Goal: Find specific page/section: Find specific page/section

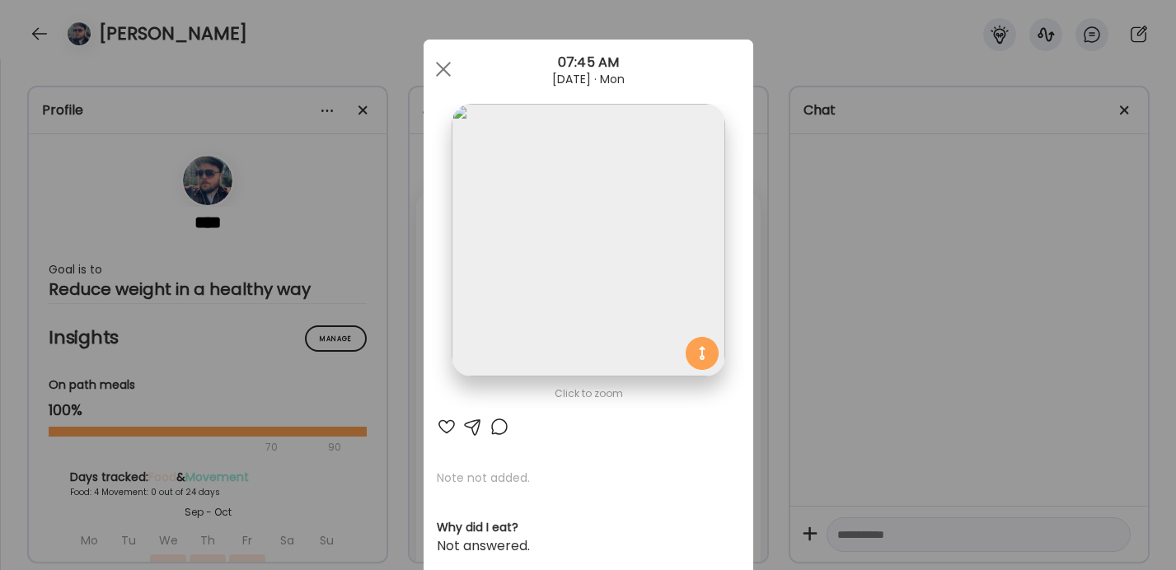
scroll to position [5988, 0]
click at [1011, 155] on div "Ate Coach Dashboard Wahoo! It’s official Take a moment to set up your Coach Pro…" at bounding box center [588, 285] width 1176 height 570
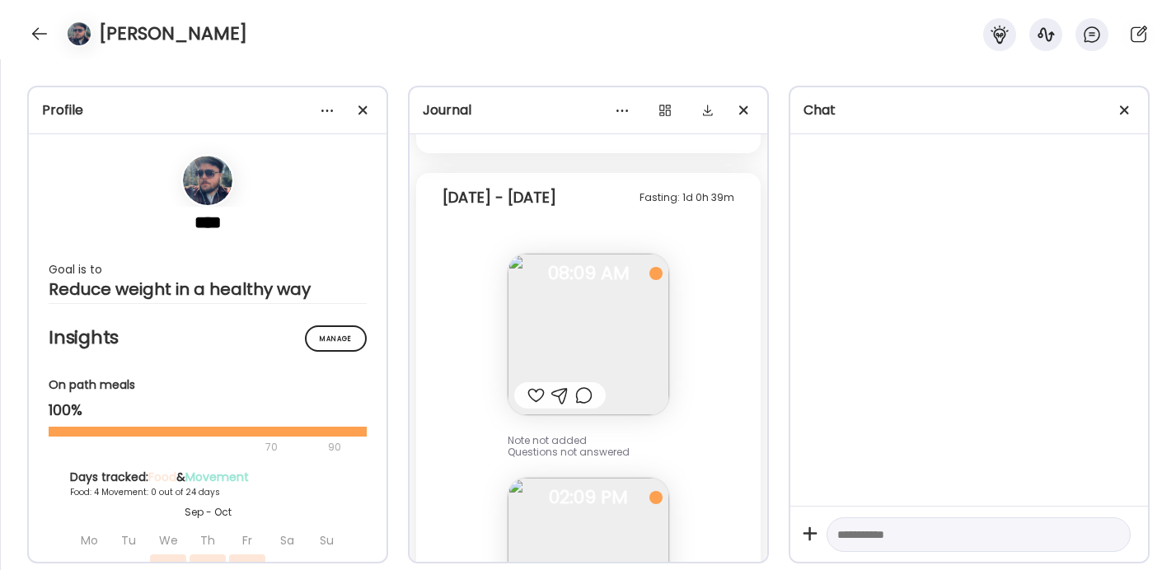
click at [96, 59] on div "Profile **** Goal is to Reduce weight in a healthy way Manage Insights On path …" at bounding box center [588, 314] width 1176 height 511
click at [86, 41] on img at bounding box center [79, 33] width 23 height 23
click at [41, 36] on div at bounding box center [39, 34] width 26 height 26
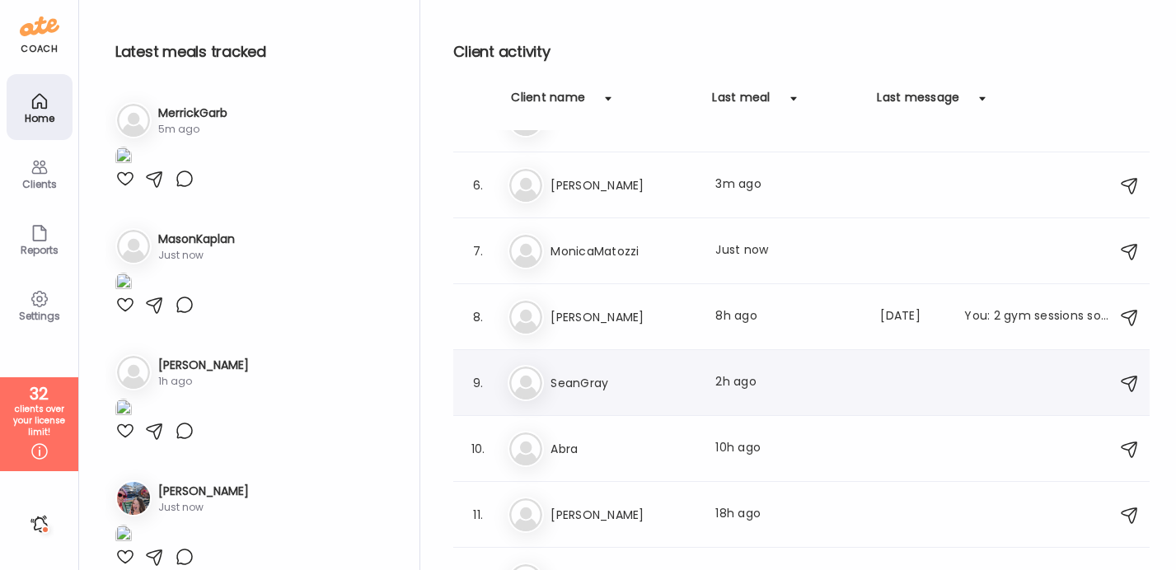
scroll to position [374, 0]
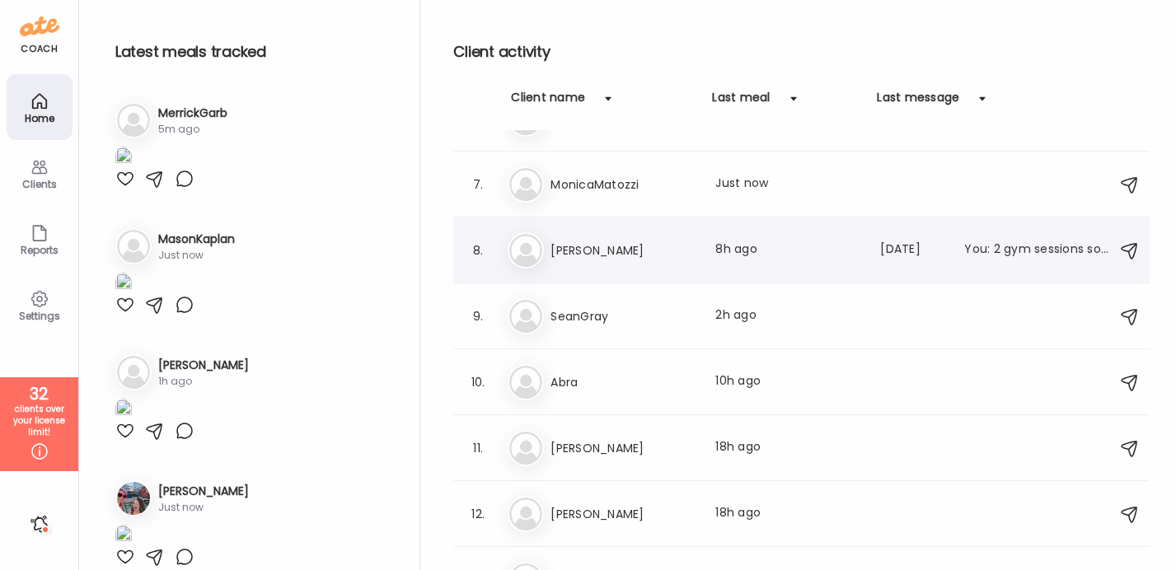
click at [595, 252] on h3 "[PERSON_NAME]" at bounding box center [623, 251] width 145 height 20
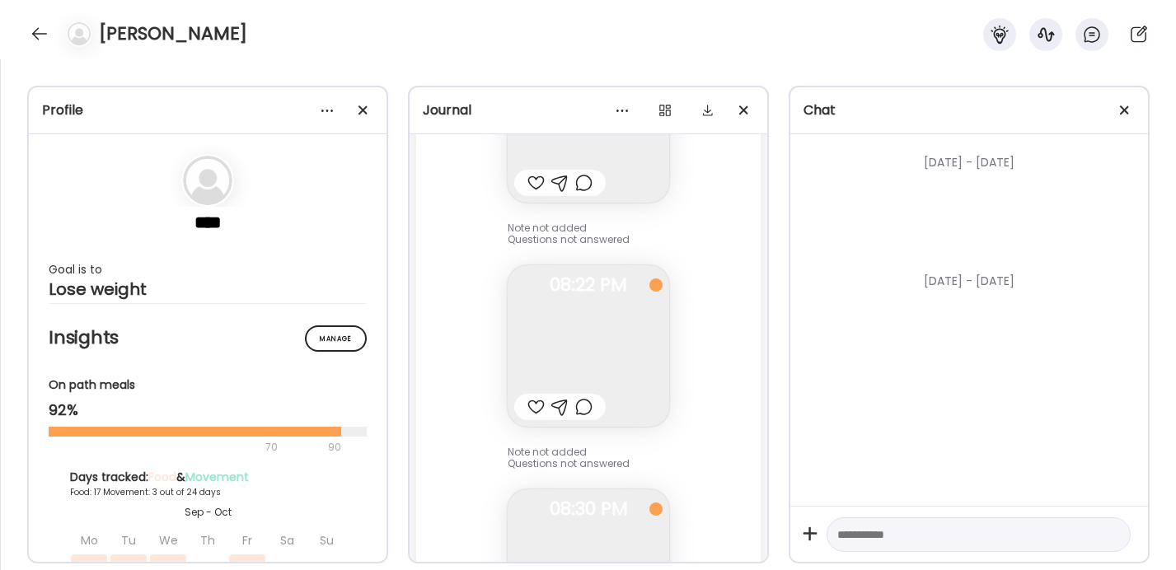
scroll to position [18648, 0]
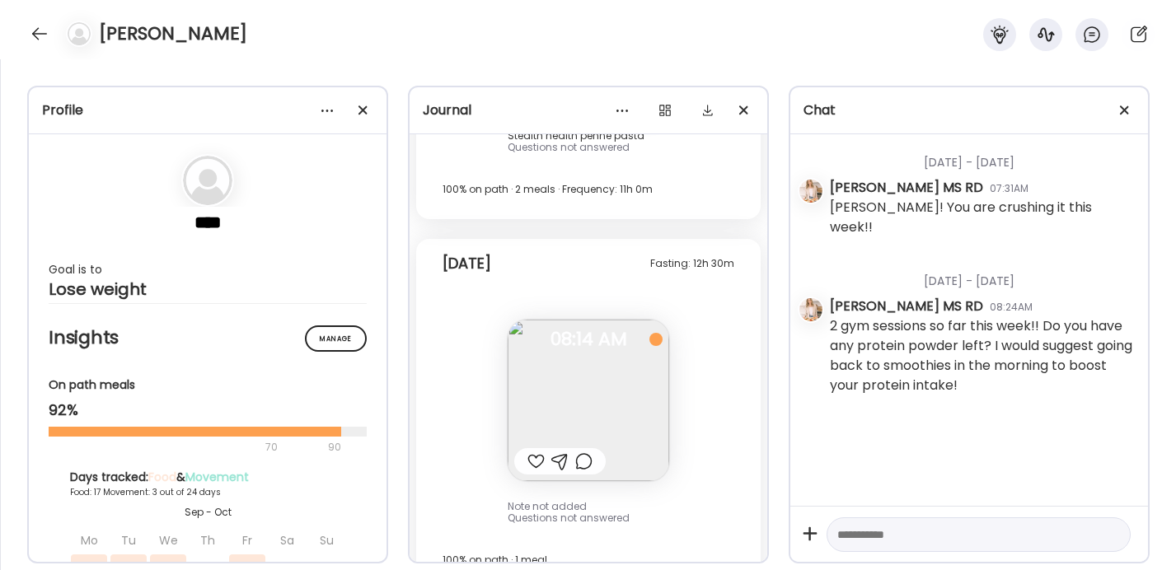
click at [565, 360] on img at bounding box center [589, 401] width 162 height 162
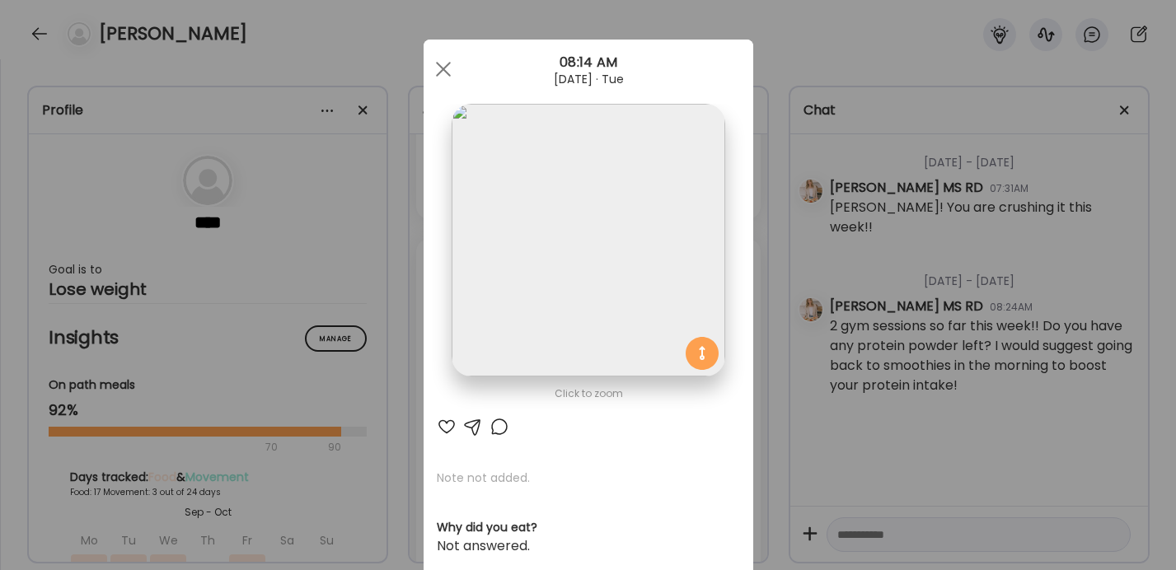
click at [874, 142] on div "Ate Coach Dashboard Wahoo! It’s official Take a moment to set up your Coach Pro…" at bounding box center [588, 285] width 1176 height 570
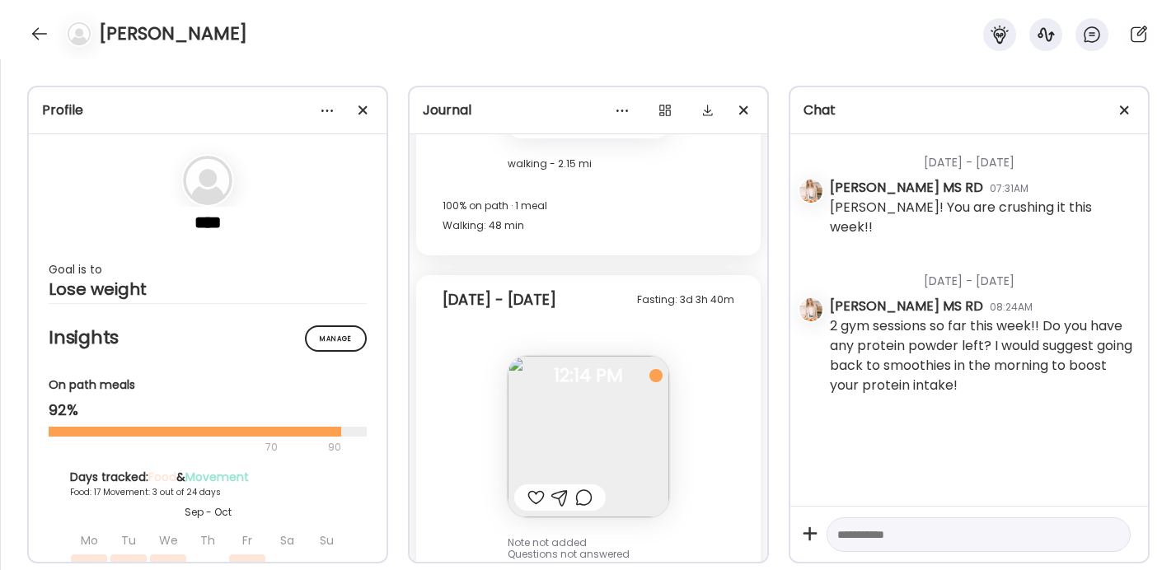
scroll to position [17518, 0]
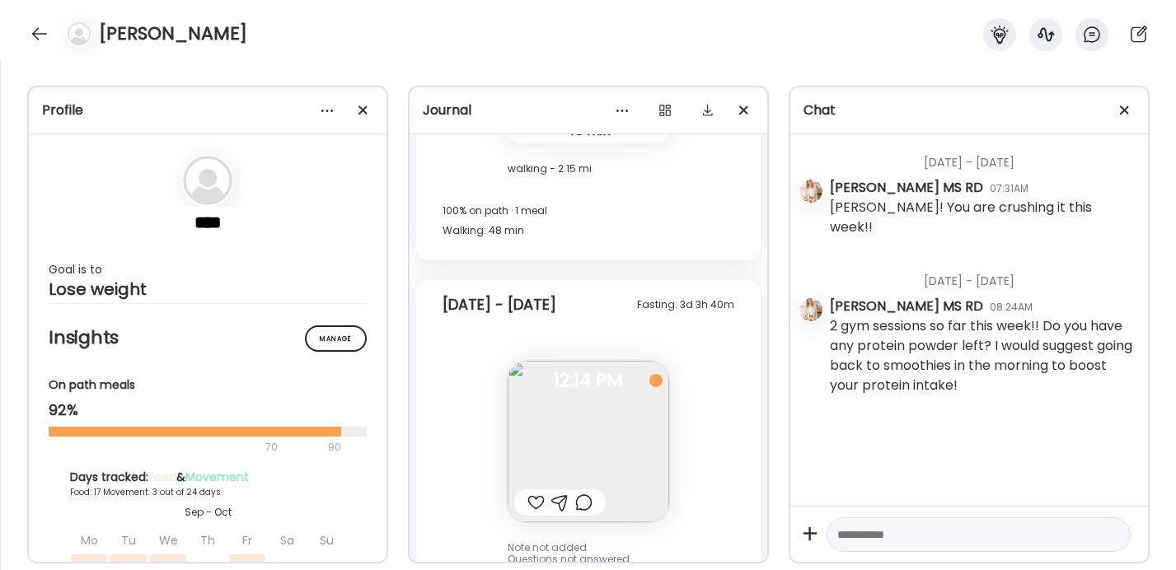
click at [570, 424] on img at bounding box center [589, 442] width 162 height 162
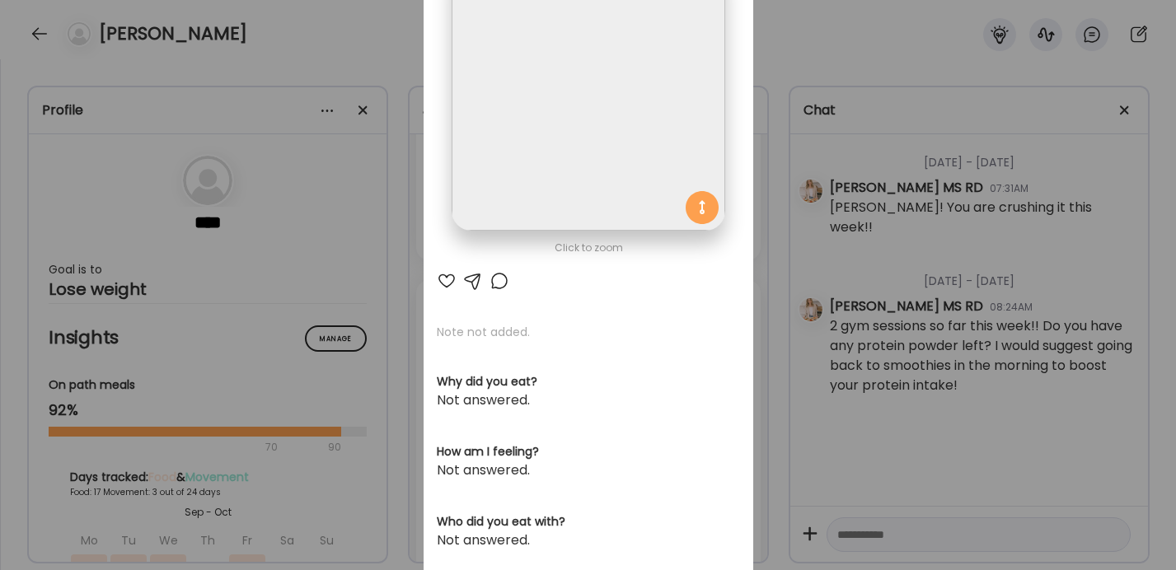
scroll to position [181, 0]
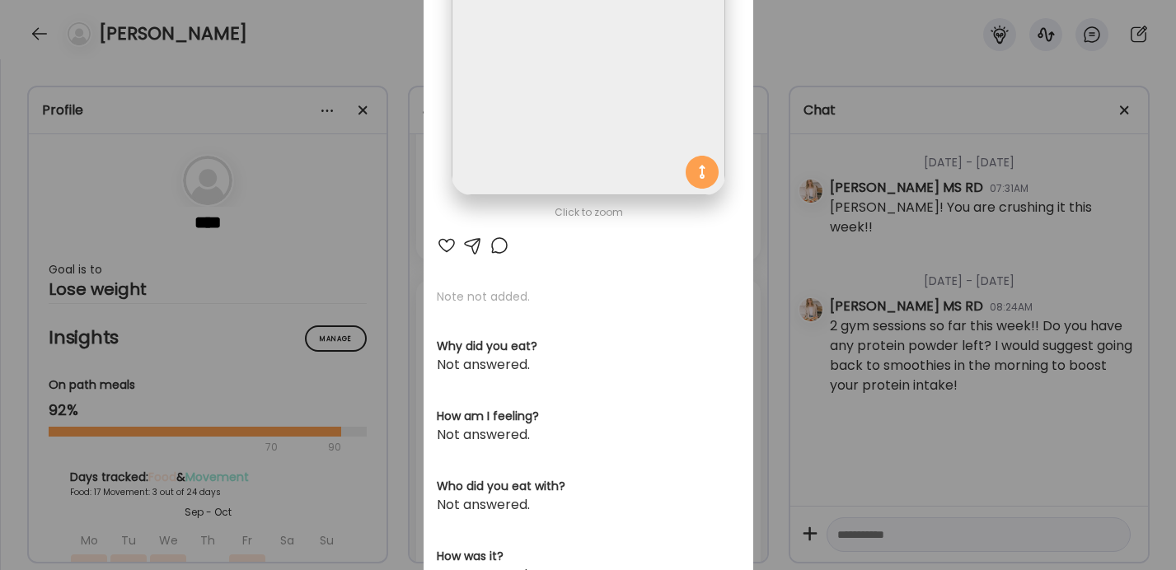
click at [866, 414] on div "Ate Coach Dashboard Wahoo! It’s official Take a moment to set up your Coach Pro…" at bounding box center [588, 285] width 1176 height 570
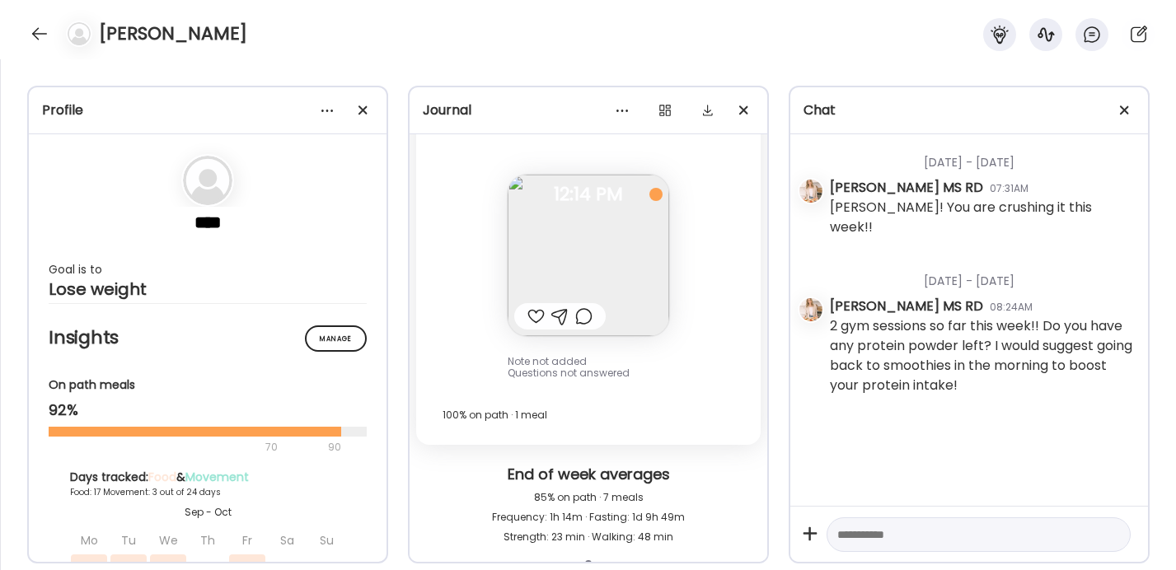
scroll to position [17524, 0]
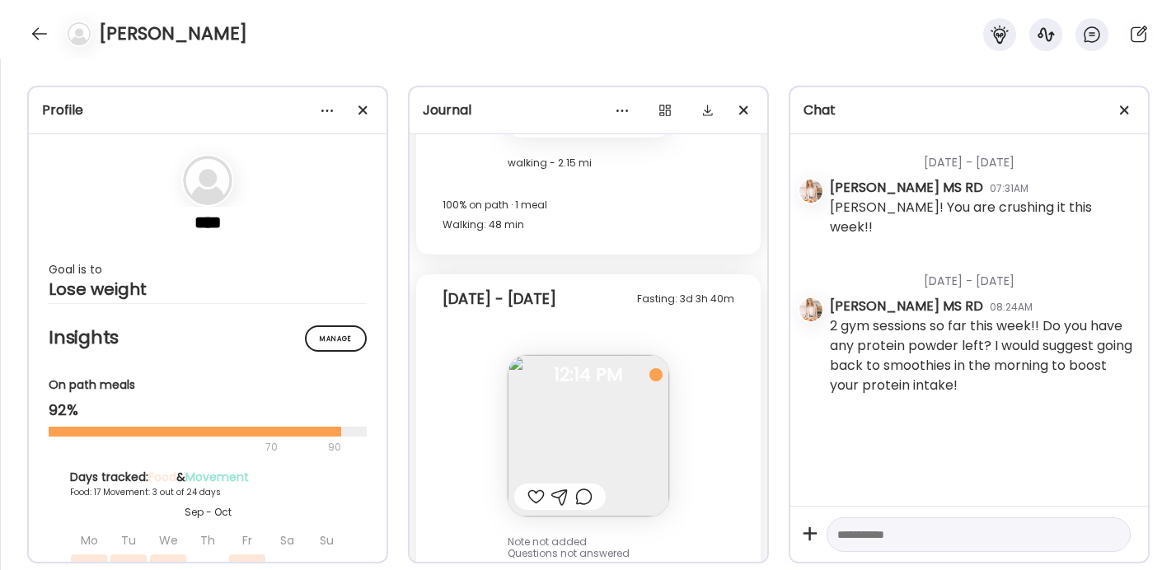
click at [581, 398] on img at bounding box center [589, 436] width 162 height 162
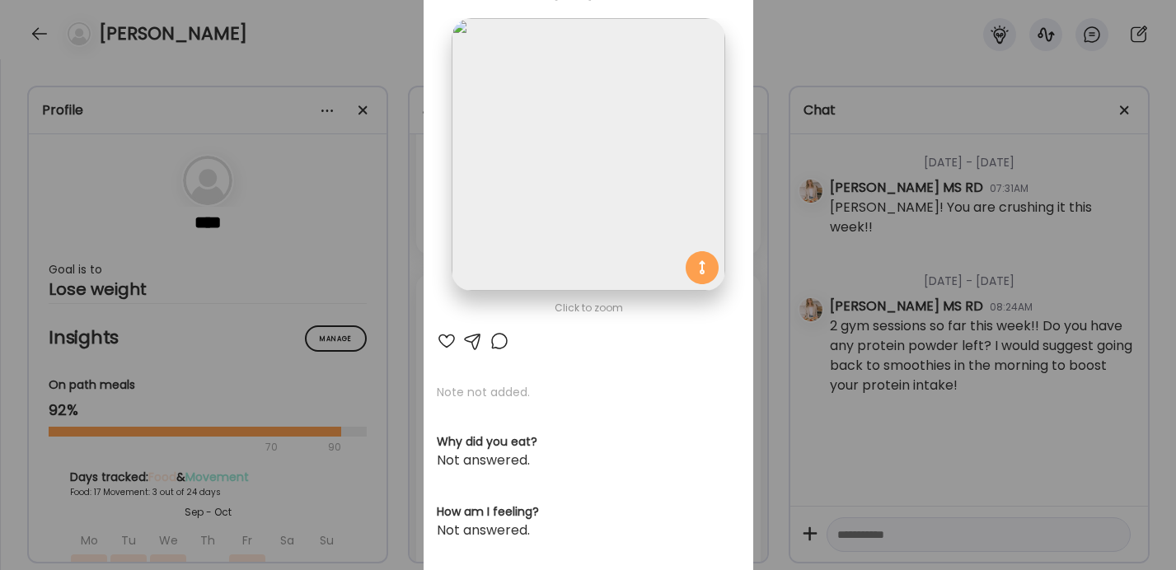
scroll to position [0, 0]
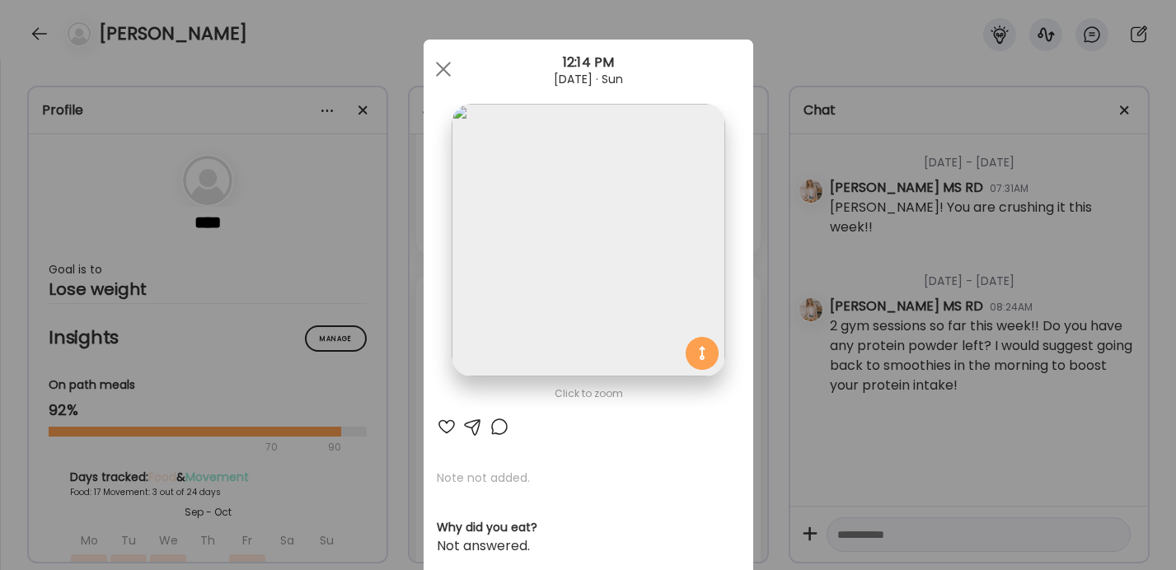
click at [838, 370] on div "Ate Coach Dashboard Wahoo! It’s official Take a moment to set up your Coach Pro…" at bounding box center [588, 285] width 1176 height 570
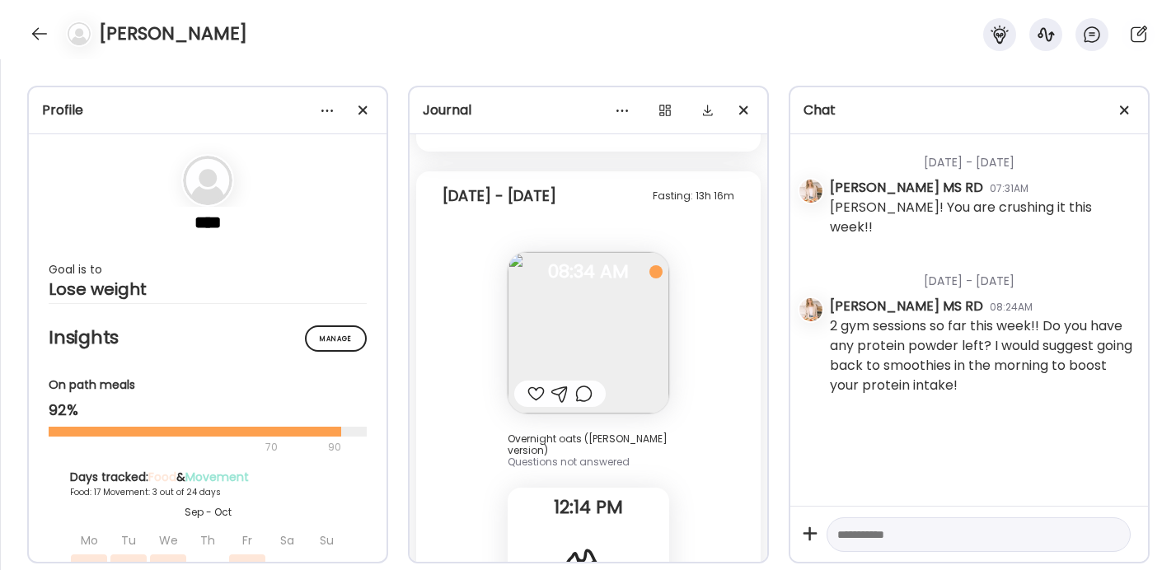
scroll to position [17007, 0]
click at [617, 300] on img at bounding box center [589, 338] width 162 height 162
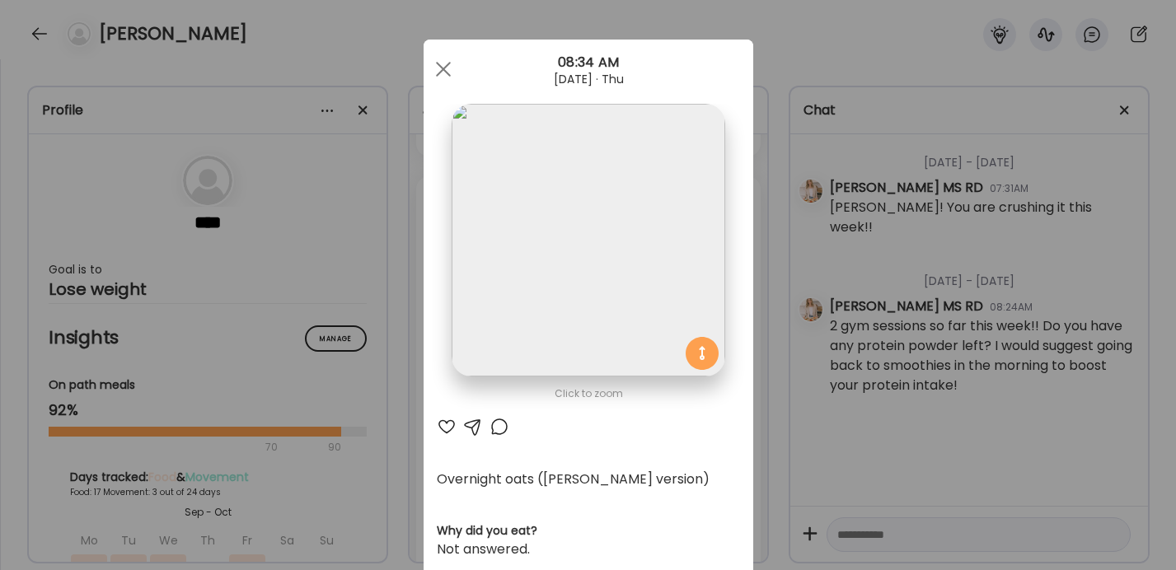
click at [817, 390] on div "Ate Coach Dashboard Wahoo! It’s official Take a moment to set up your Coach Pro…" at bounding box center [588, 285] width 1176 height 570
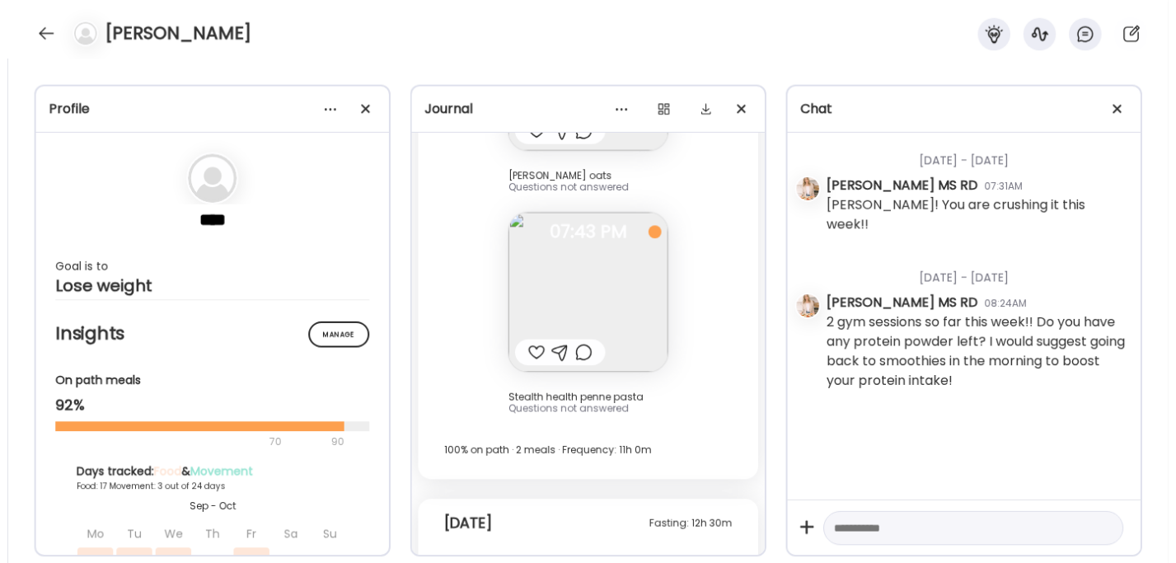
scroll to position [18267, 0]
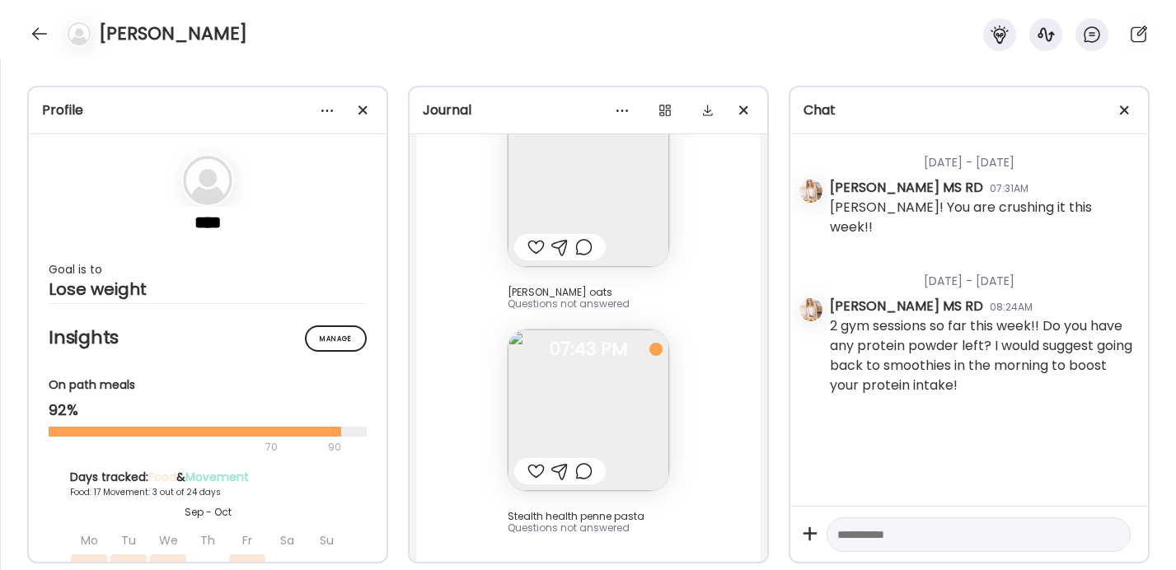
click at [625, 367] on img at bounding box center [589, 411] width 162 height 162
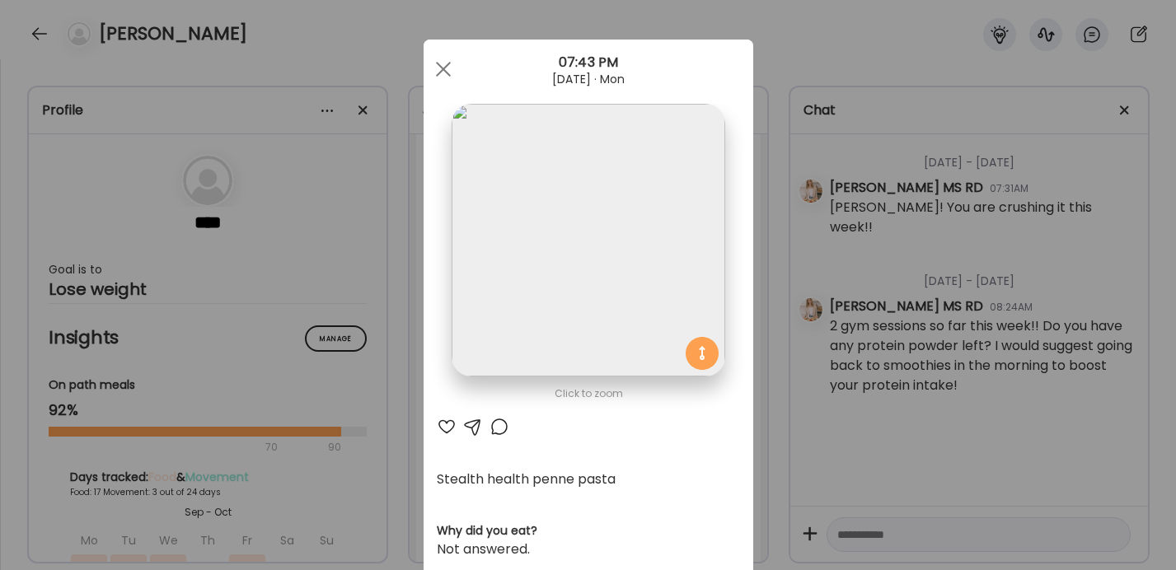
click at [302, 378] on div "Ate Coach Dashboard Wahoo! It’s official Take a moment to set up your Coach Pro…" at bounding box center [588, 285] width 1176 height 570
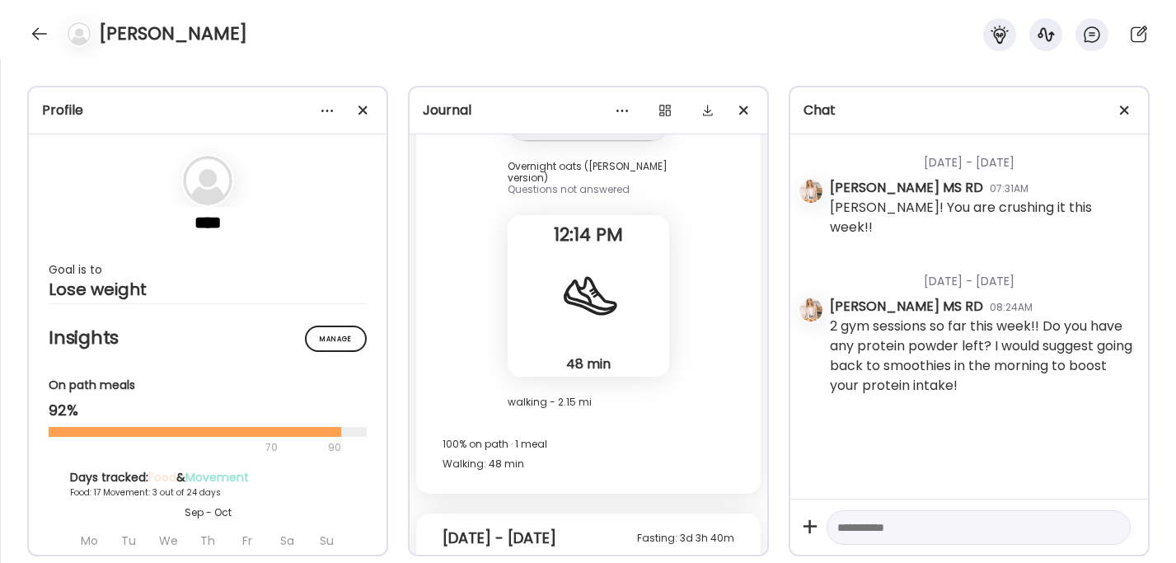
scroll to position [17287, 0]
click at [1126, 103] on div at bounding box center [1125, 110] width 33 height 33
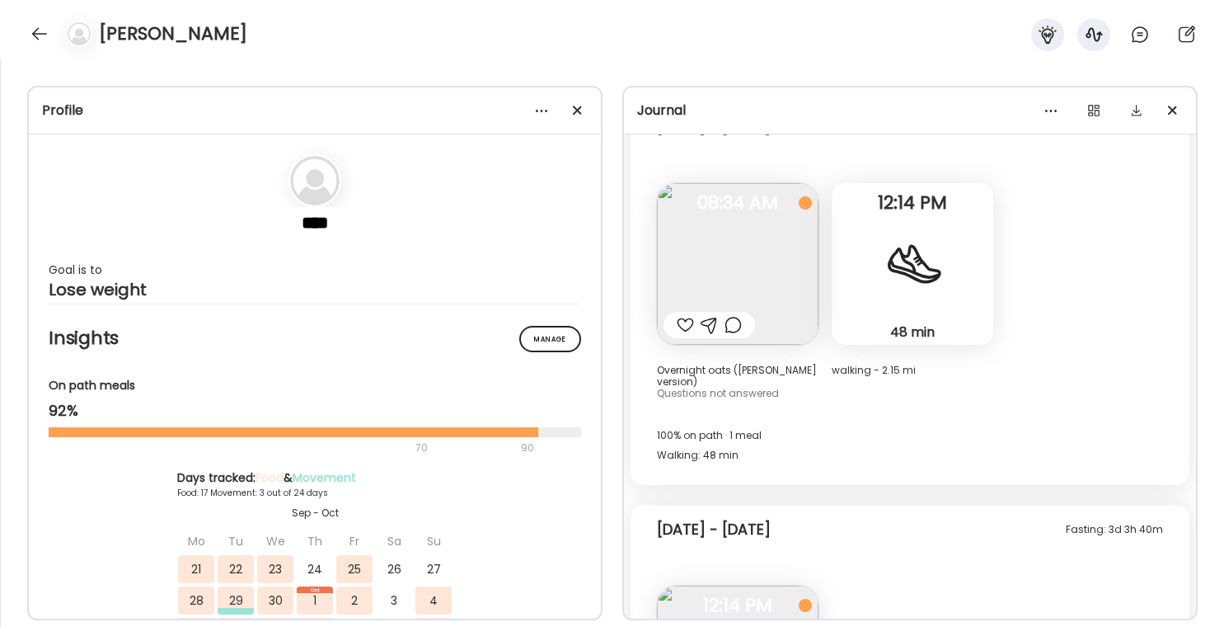
scroll to position [9170, 0]
